Goal: Task Accomplishment & Management: Use online tool/utility

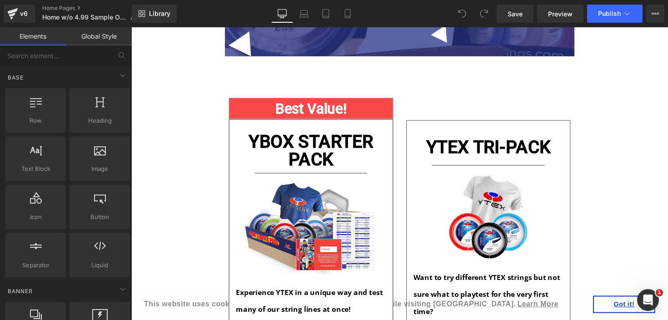
scroll to position [724, 0]
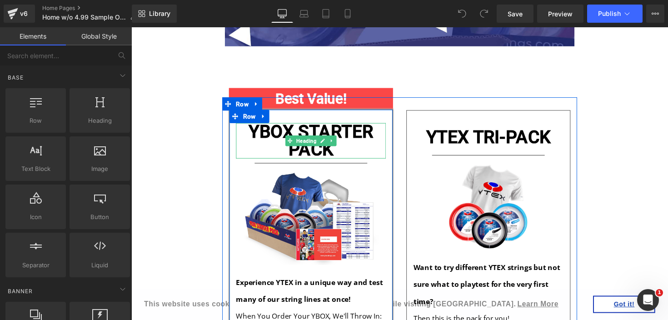
click at [254, 136] on h1 "YBOX STARTER PACK" at bounding box center [316, 144] width 154 height 36
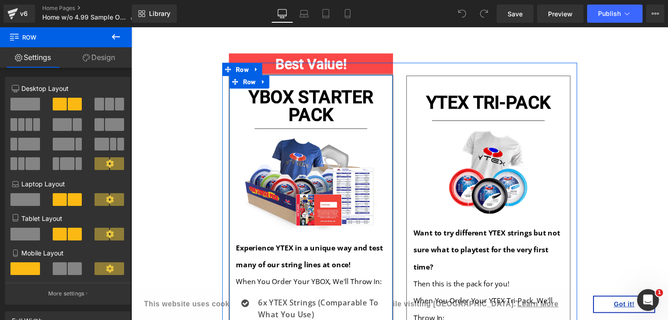
scroll to position [745, 0]
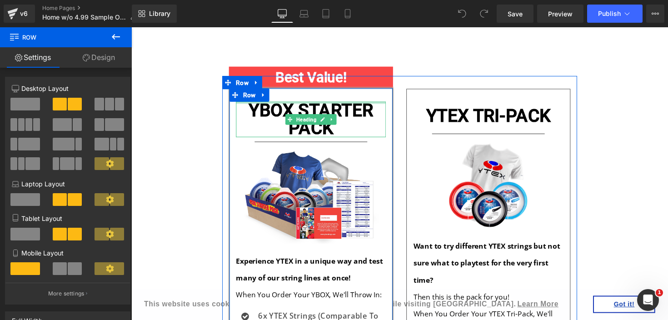
click at [380, 106] on div at bounding box center [316, 105] width 154 height 2
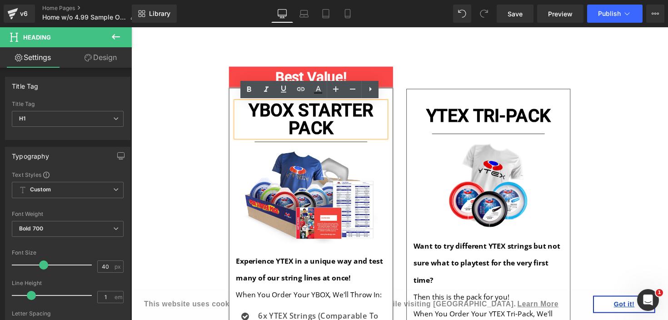
click at [393, 96] on div "YBOX STARTER PACK Heading Separator Image Experience YTEX in a unique way and t…" at bounding box center [315, 324] width 168 height 469
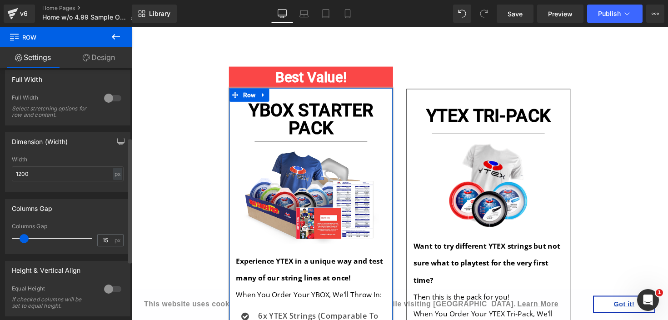
scroll to position [258, 0]
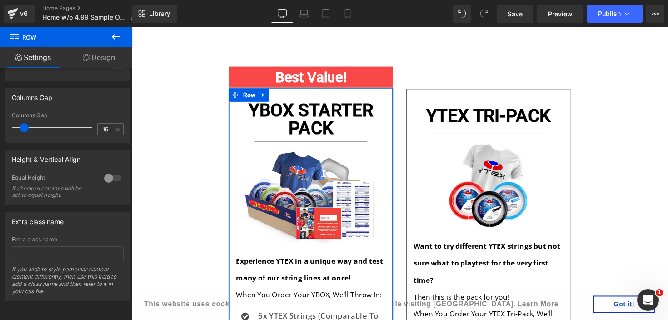
click at [89, 57] on icon at bounding box center [86, 57] width 7 height 7
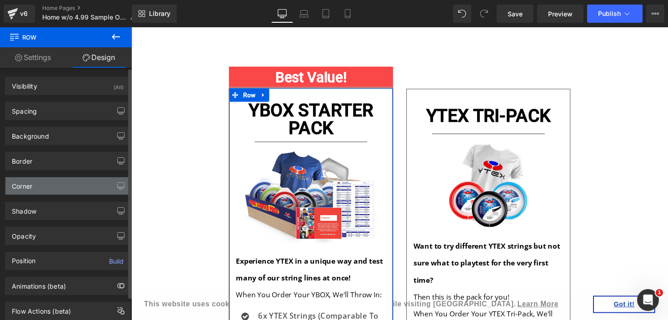
scroll to position [26, 0]
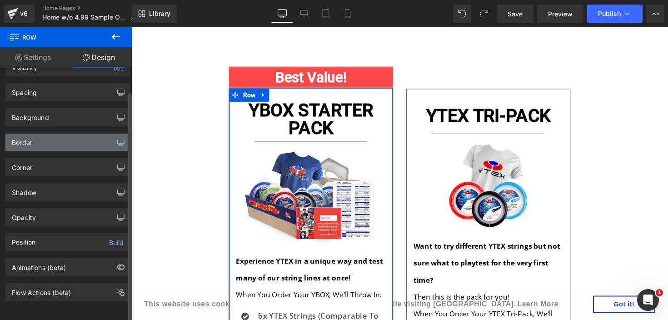
click at [84, 136] on div "Border" at bounding box center [67, 142] width 125 height 17
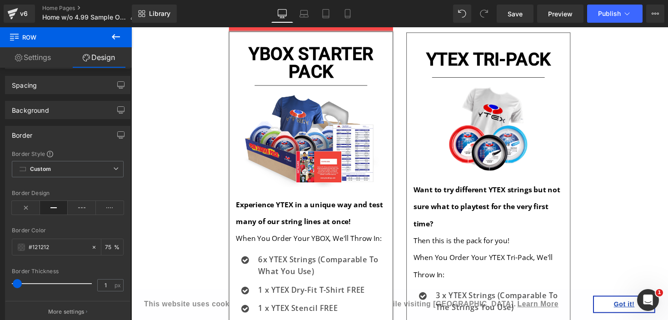
scroll to position [801, 0]
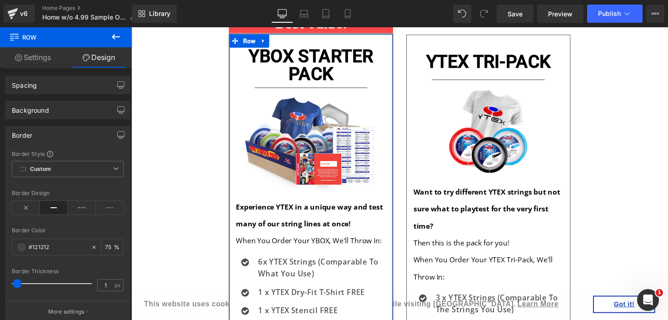
click at [10, 58] on link "Settings" at bounding box center [33, 57] width 66 height 20
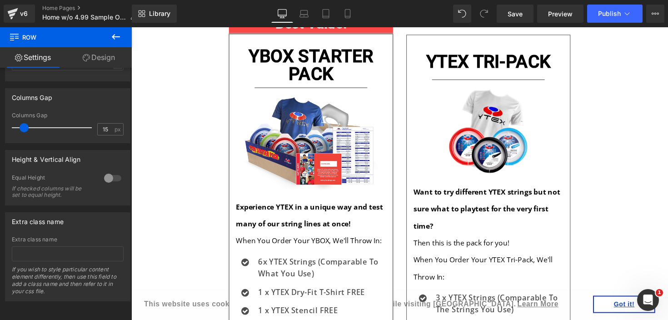
click at [118, 35] on icon at bounding box center [116, 36] width 11 height 11
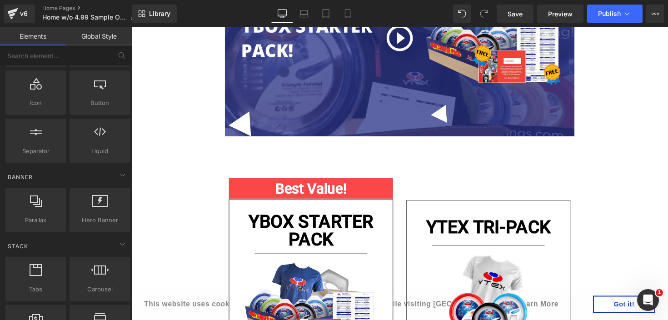
scroll to position [0, 0]
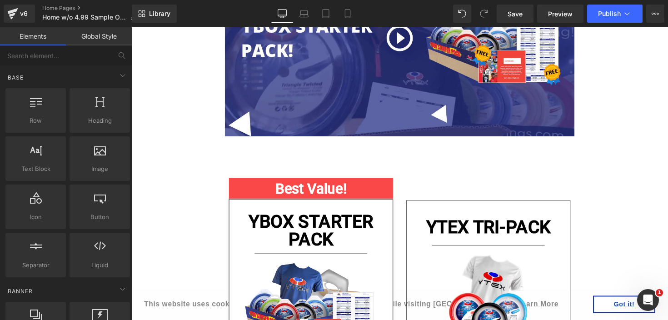
click at [77, 39] on link "Global Style" at bounding box center [99, 36] width 66 height 18
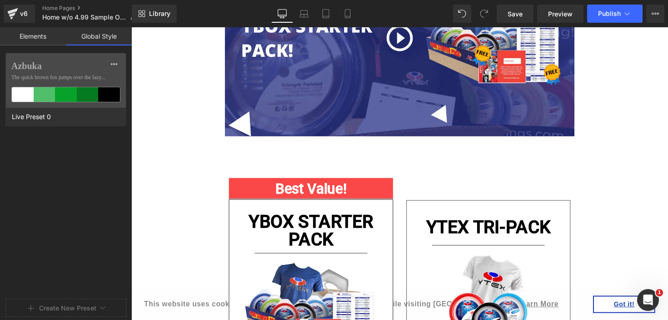
click at [25, 33] on link "Elements" at bounding box center [33, 36] width 66 height 18
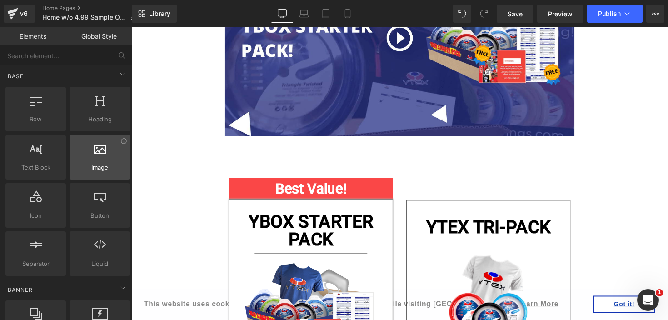
scroll to position [1, 0]
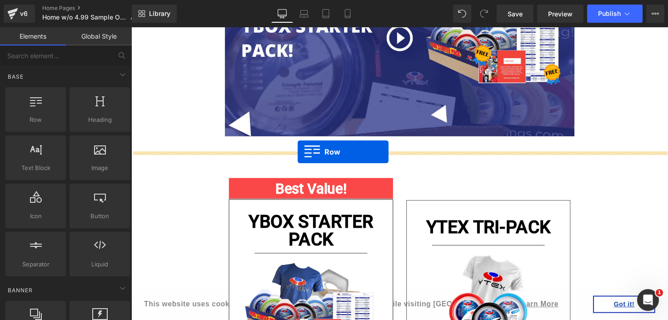
drag, startPoint x: 189, startPoint y: 131, endPoint x: 302, endPoint y: 155, distance: 115.9
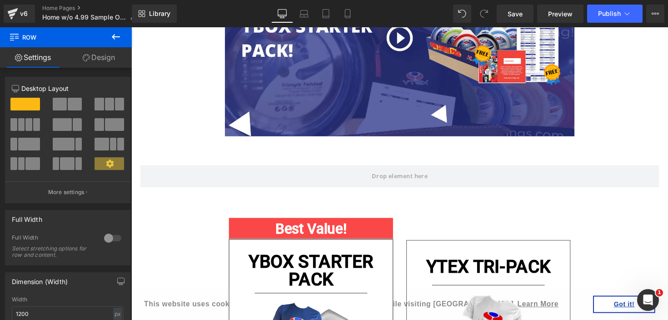
click at [119, 38] on icon at bounding box center [116, 36] width 11 height 11
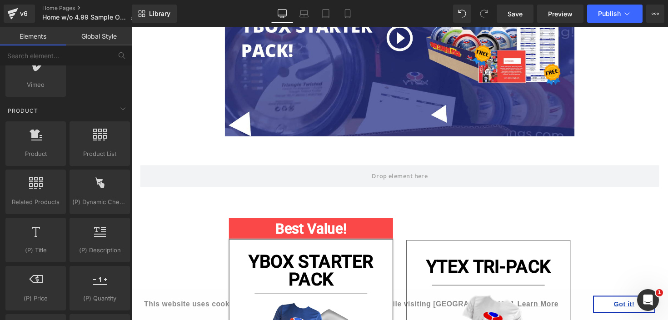
scroll to position [693, 0]
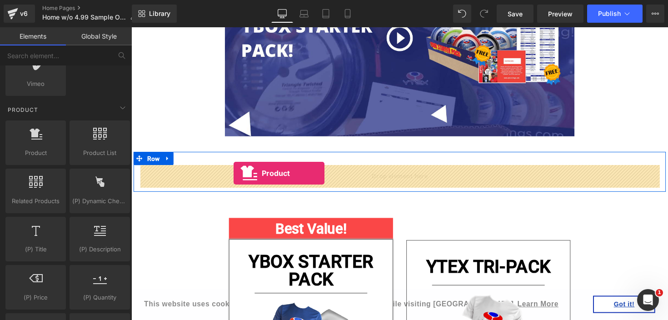
drag, startPoint x: 176, startPoint y: 169, endPoint x: 236, endPoint y: 177, distance: 61.5
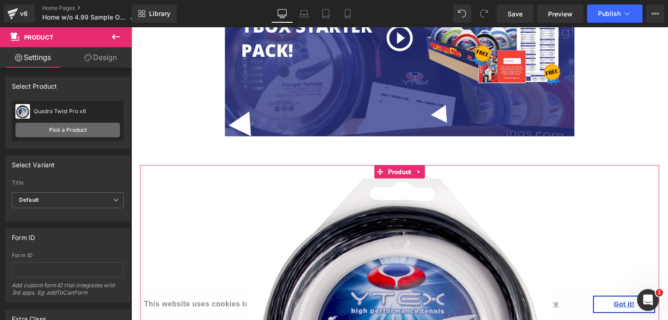
click at [70, 127] on link "Pick a Product" at bounding box center [67, 130] width 105 height 15
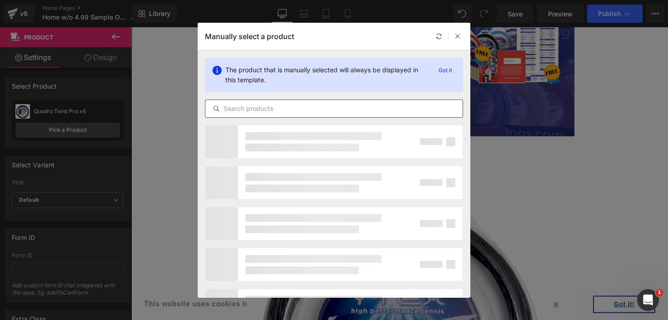
click at [286, 108] on input "text" at bounding box center [334, 108] width 257 height 11
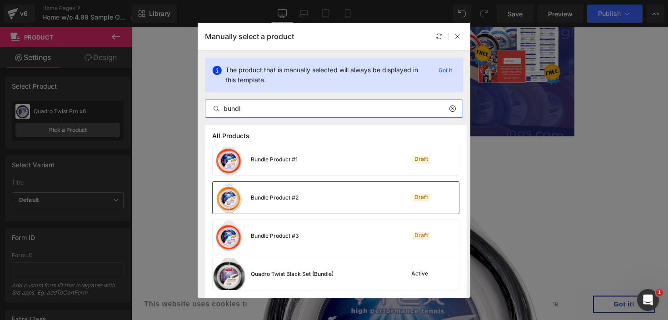
scroll to position [4, 0]
type input "bundl"
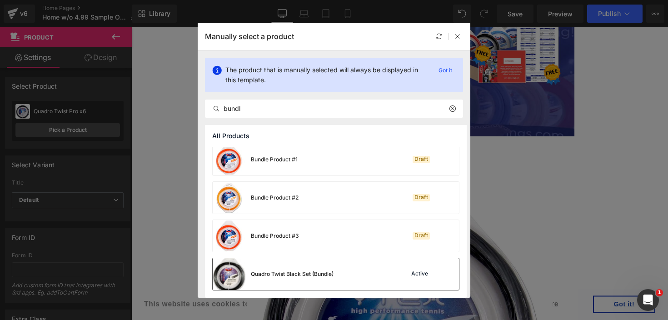
click at [405, 267] on div "Quadro Twist Black Set (Bundle) Active" at bounding box center [336, 274] width 246 height 32
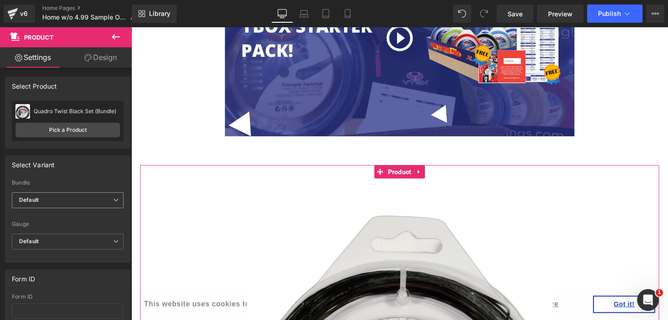
click at [80, 196] on span "Default" at bounding box center [68, 200] width 112 height 16
click at [92, 183] on label "Bundle" at bounding box center [68, 184] width 112 height 9
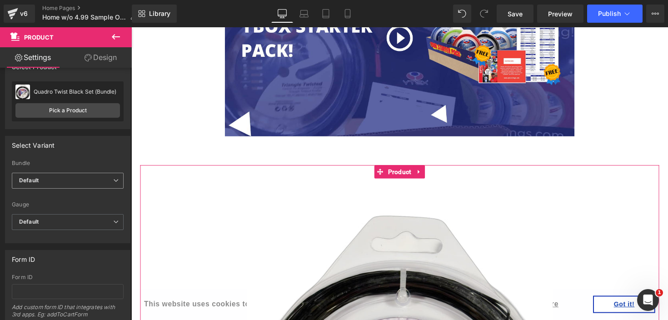
scroll to position [25, 0]
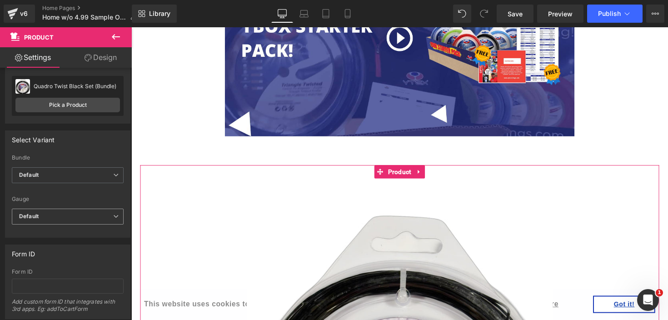
click at [87, 211] on span "Default" at bounding box center [68, 217] width 112 height 16
click at [98, 194] on div "Bundle Default 1x Set + Dampener 3x Sets + Dampener + Over Grip + Gift Card $25…" at bounding box center [68, 182] width 112 height 54
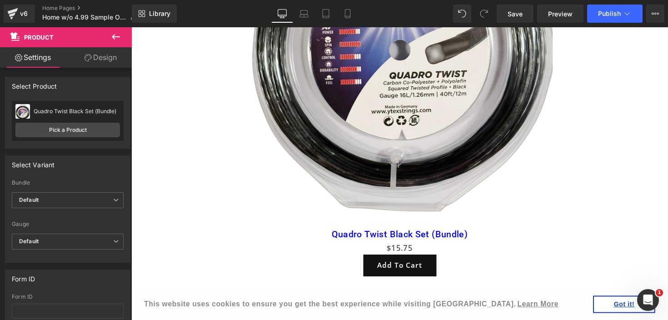
scroll to position [1000, 0]
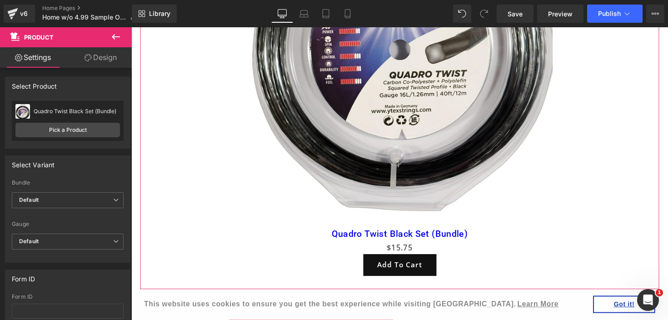
click at [112, 62] on link "Design" at bounding box center [101, 57] width 66 height 20
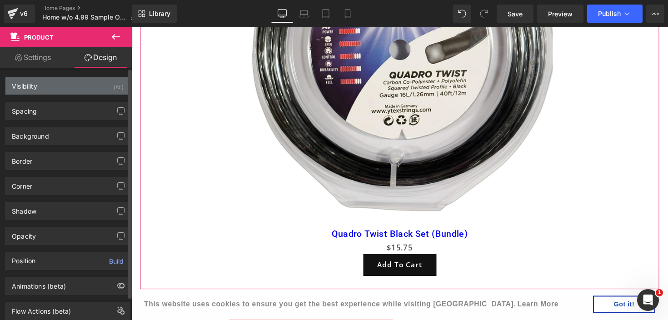
click at [94, 86] on div "Visibility (All)" at bounding box center [67, 85] width 125 height 17
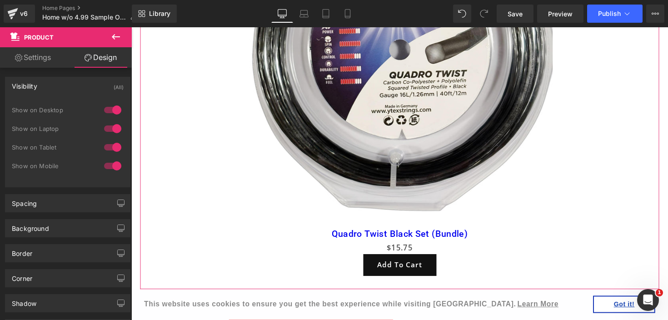
click at [31, 63] on link "Settings" at bounding box center [33, 57] width 66 height 20
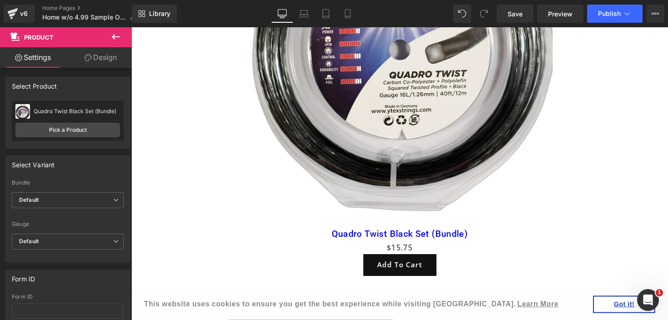
click at [112, 35] on icon at bounding box center [116, 36] width 11 height 11
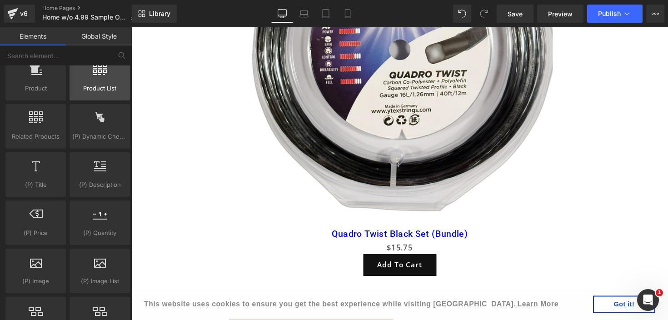
scroll to position [758, 0]
